Goal: Understand process/instructions: Learn how to perform a task or action

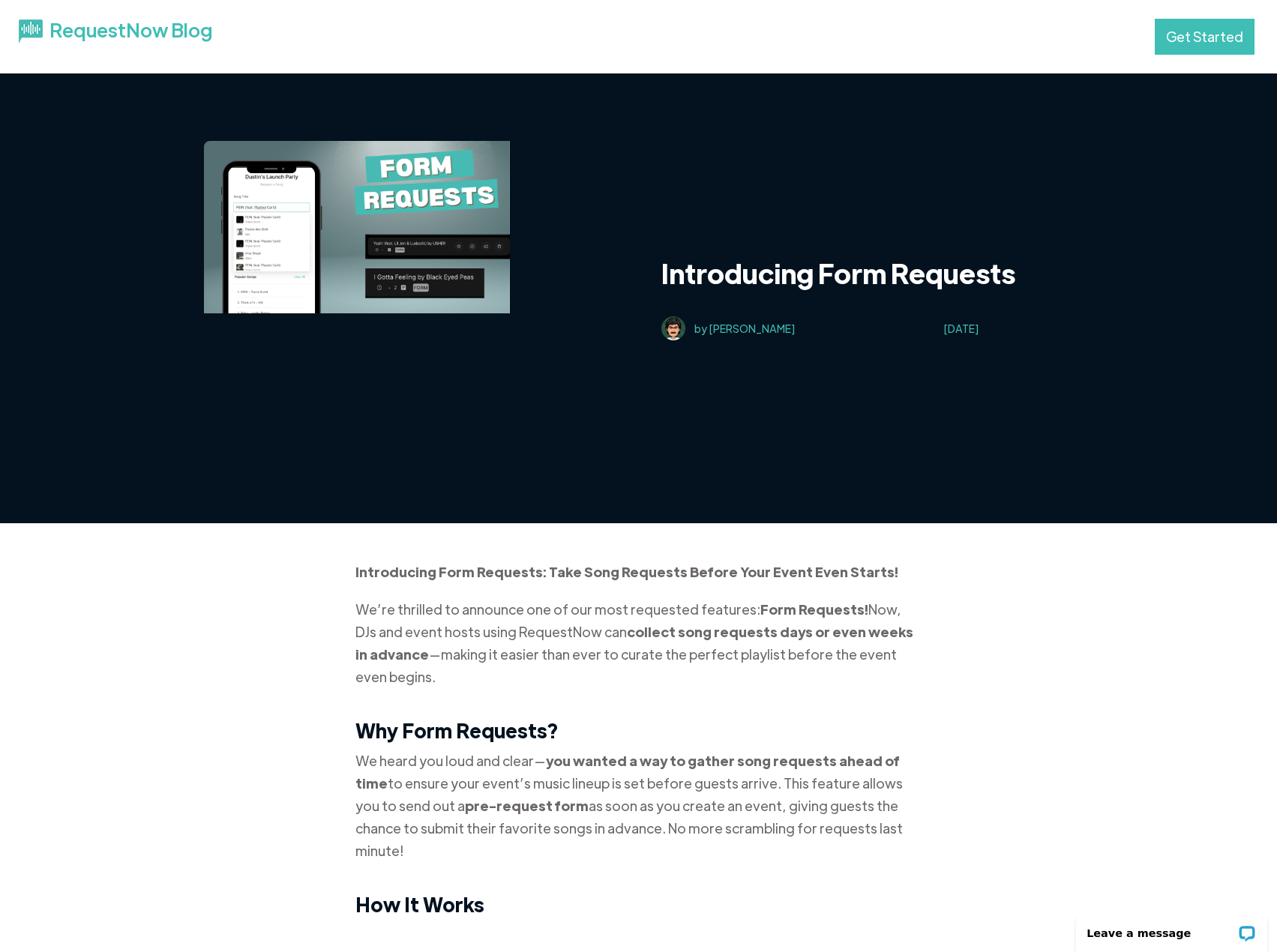
click at [1213, 37] on link "Get Started" at bounding box center [1204, 36] width 100 height 36
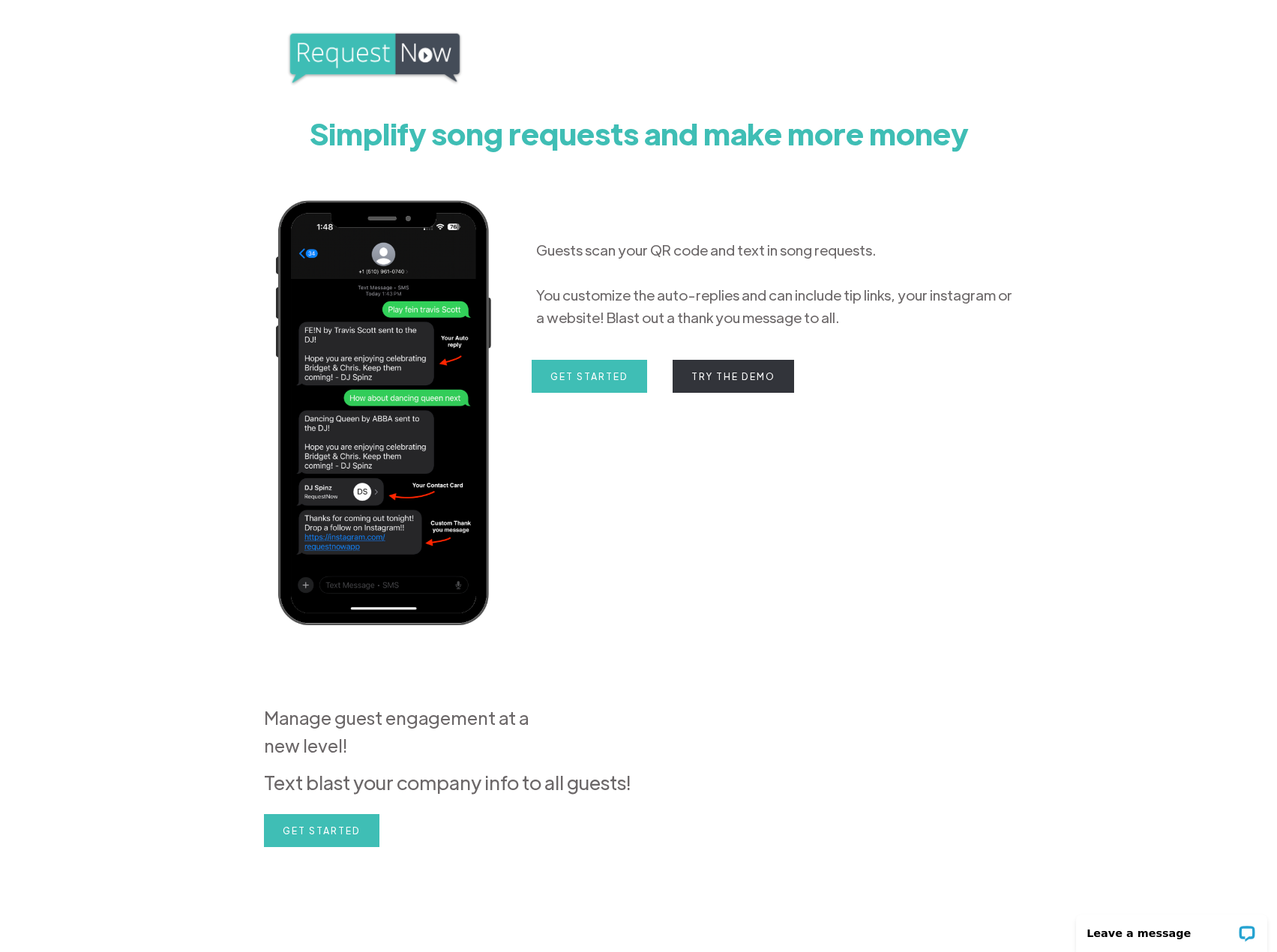
click at [748, 383] on link "Try the Demo" at bounding box center [734, 376] width 122 height 33
